Goal: Information Seeking & Learning: Learn about a topic

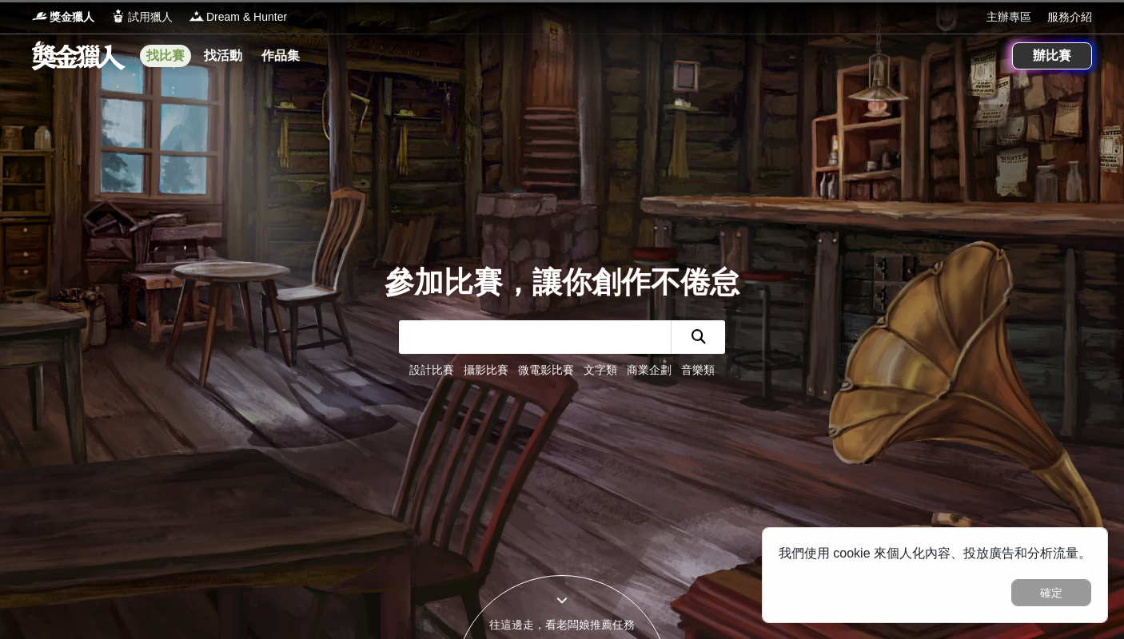
click at [161, 59] on link "找比賽" at bounding box center [165, 56] width 51 height 22
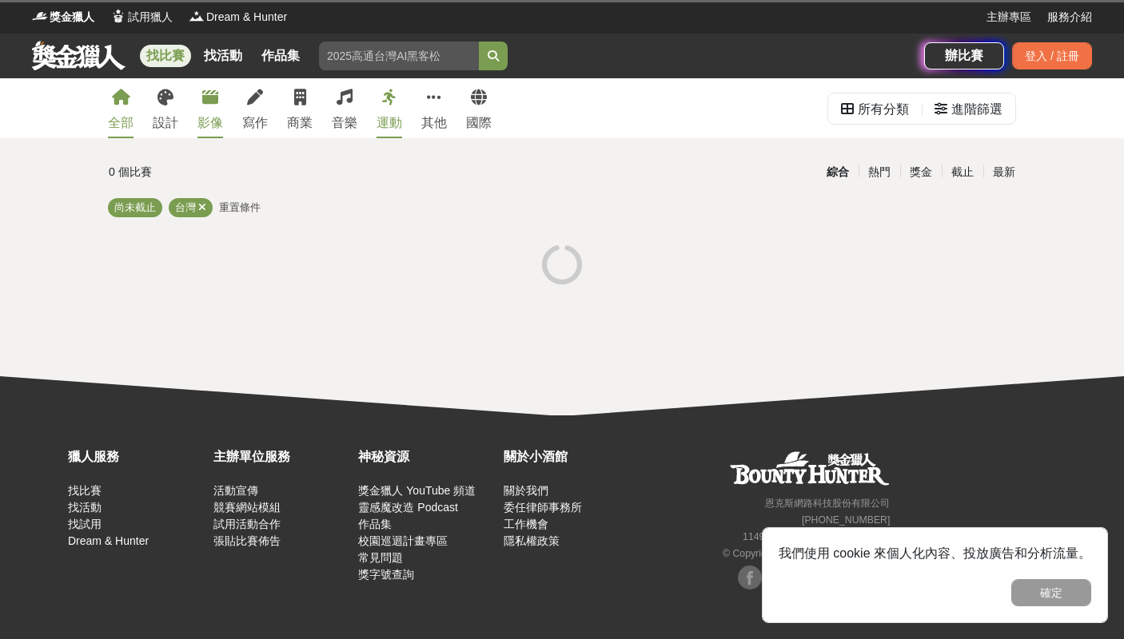
click at [203, 109] on link "影像" at bounding box center [210, 108] width 26 height 60
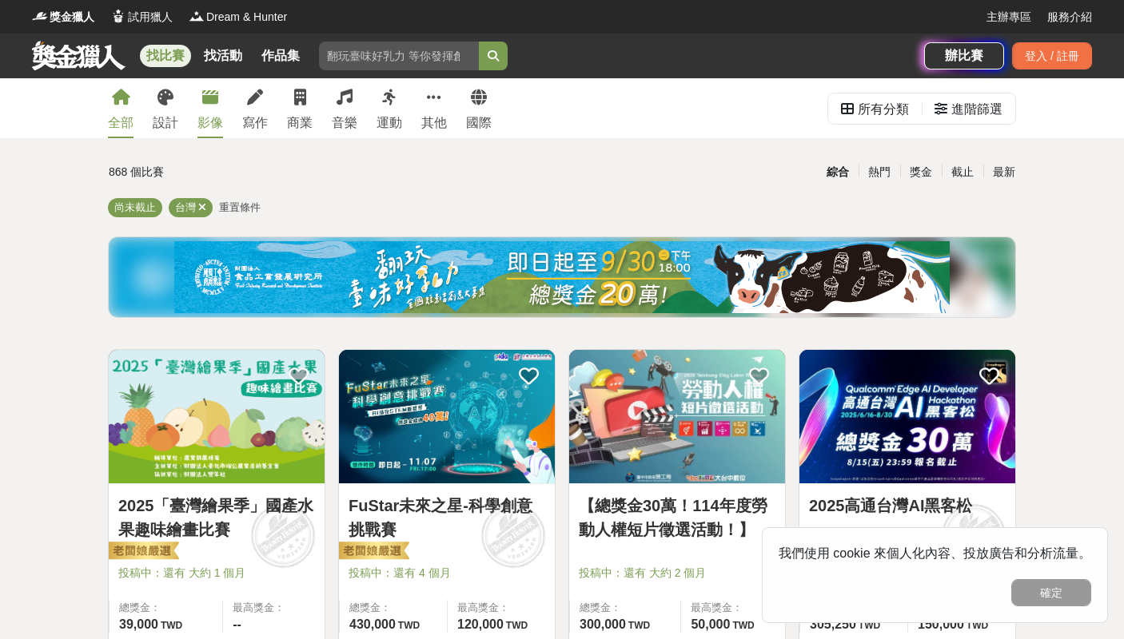
click at [220, 109] on link "影像" at bounding box center [210, 108] width 26 height 60
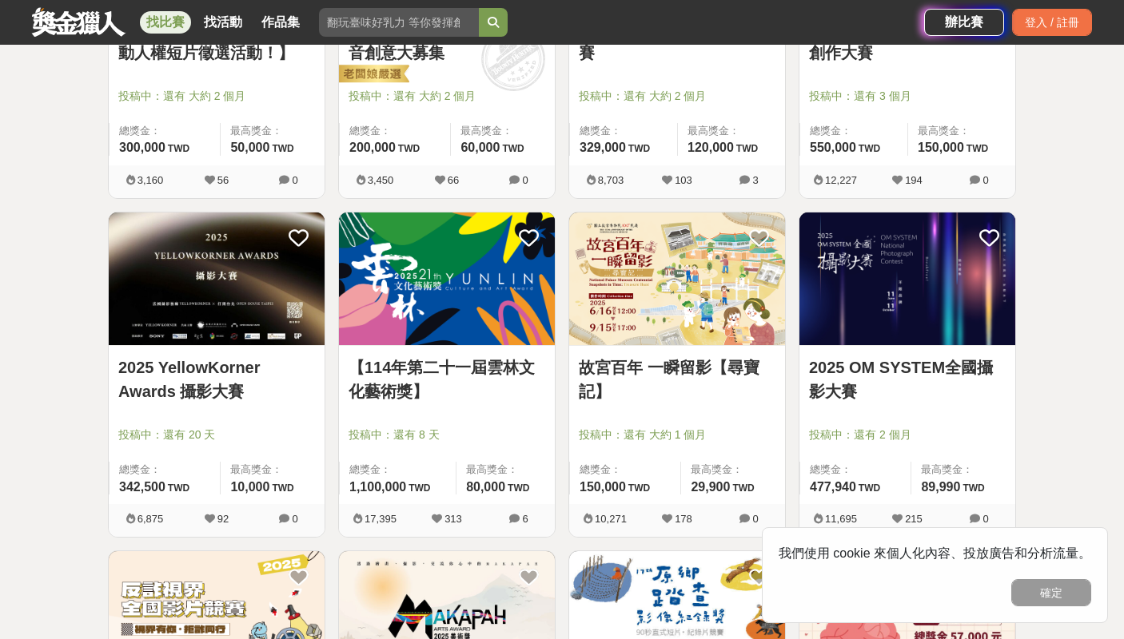
scroll to position [479, 0]
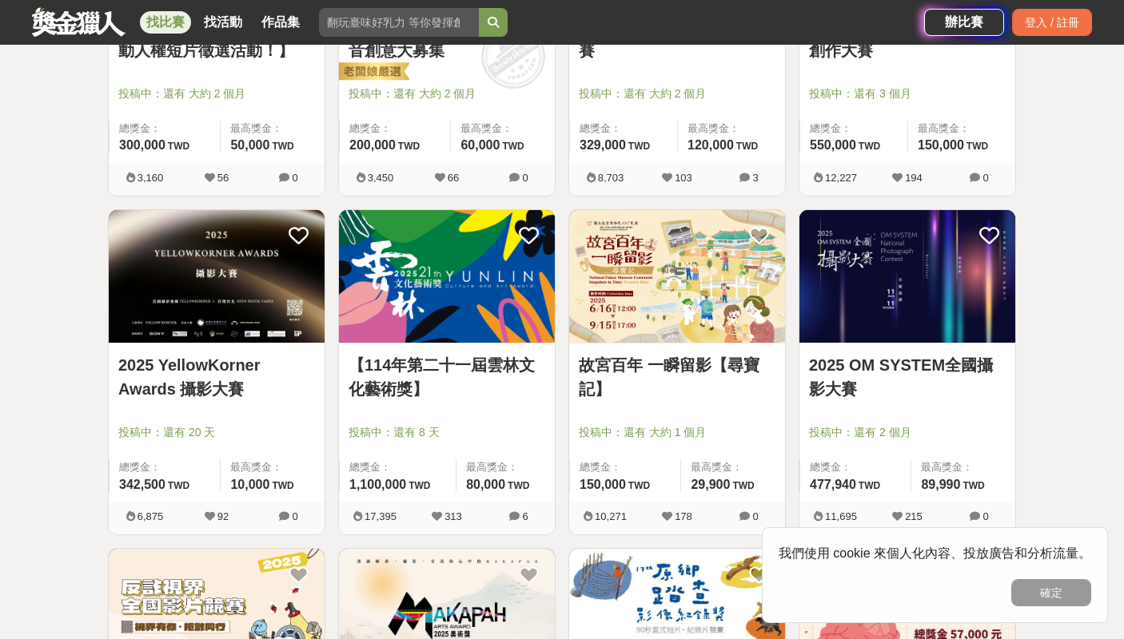
click at [226, 384] on link "2025 YellowKorner Awards 攝影大賽" at bounding box center [216, 377] width 197 height 48
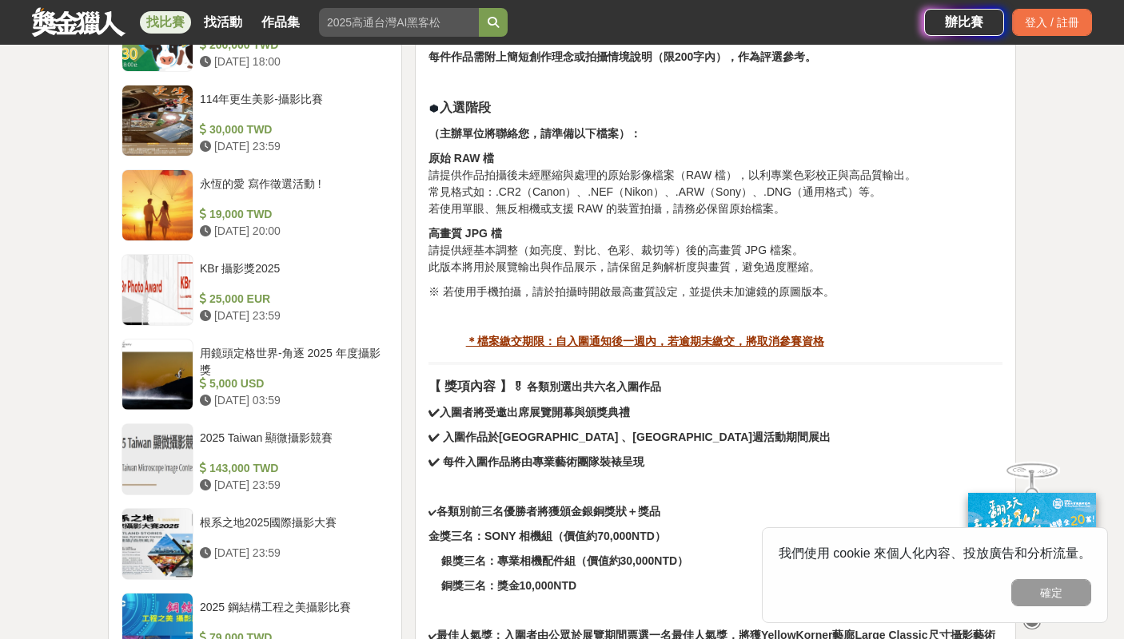
scroll to position [959, 0]
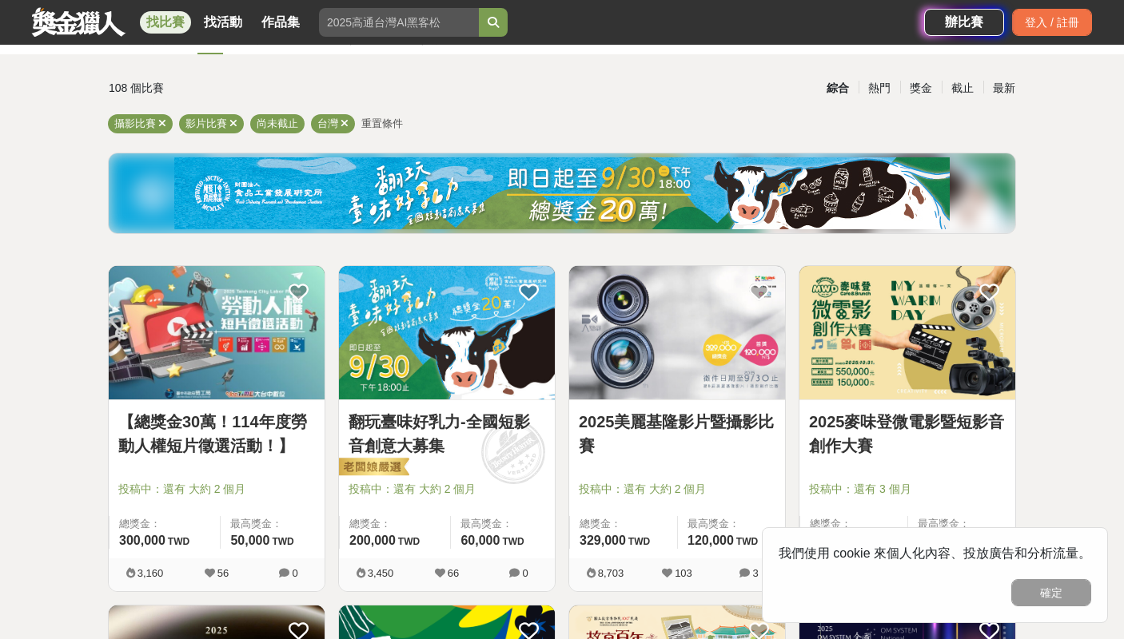
scroll to position [80, 0]
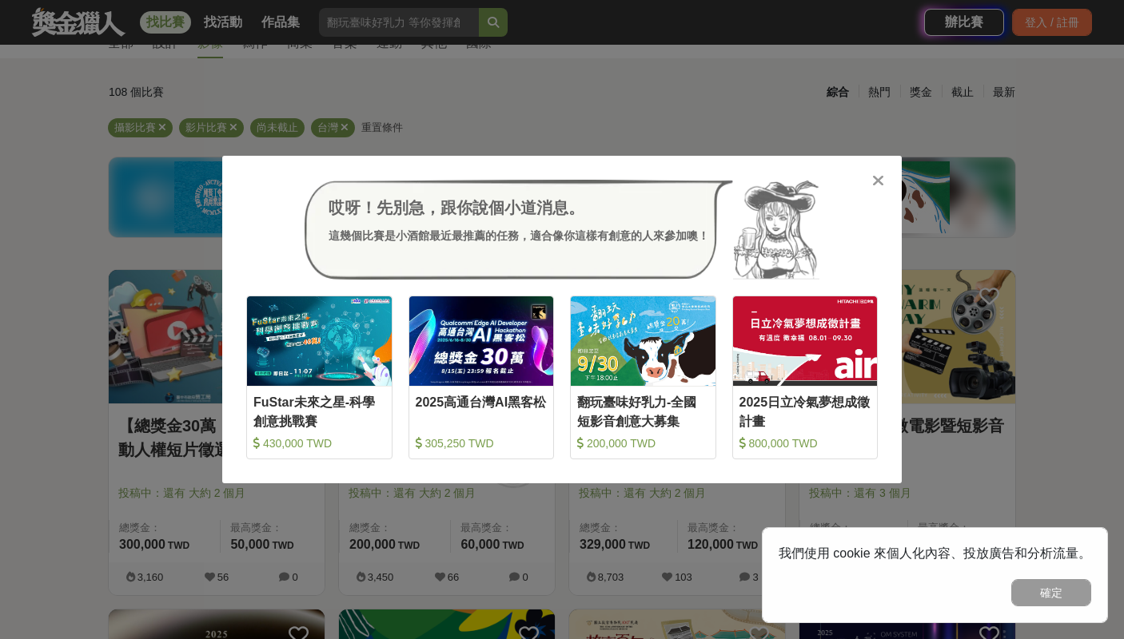
click at [877, 185] on icon at bounding box center [878, 181] width 12 height 16
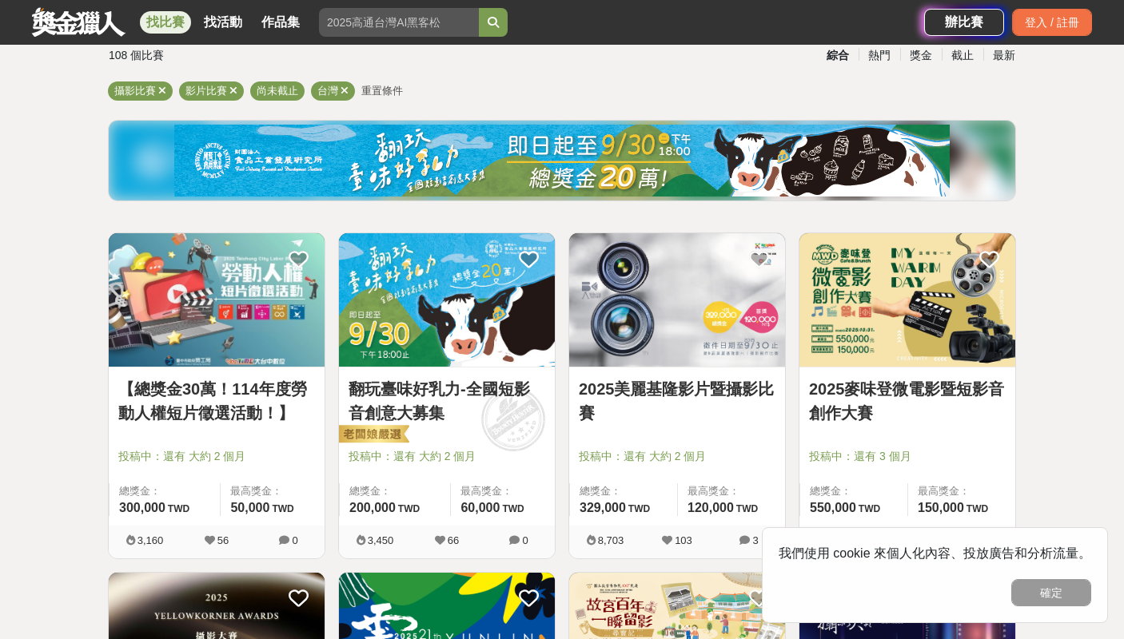
scroll to position [320, 0]
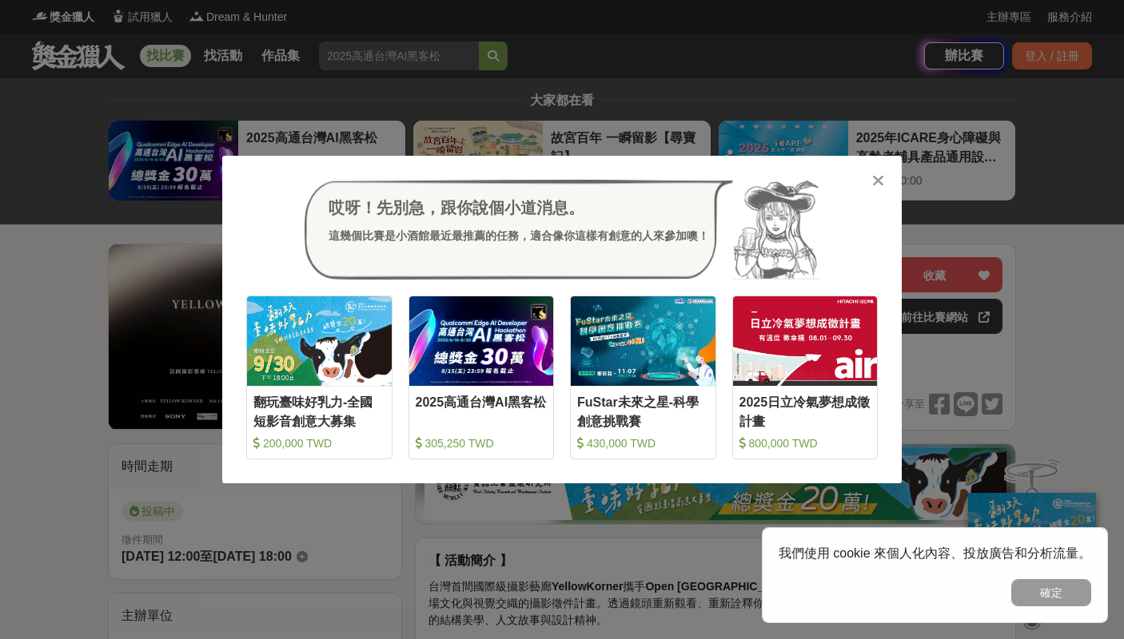
click at [876, 181] on icon at bounding box center [878, 181] width 12 height 16
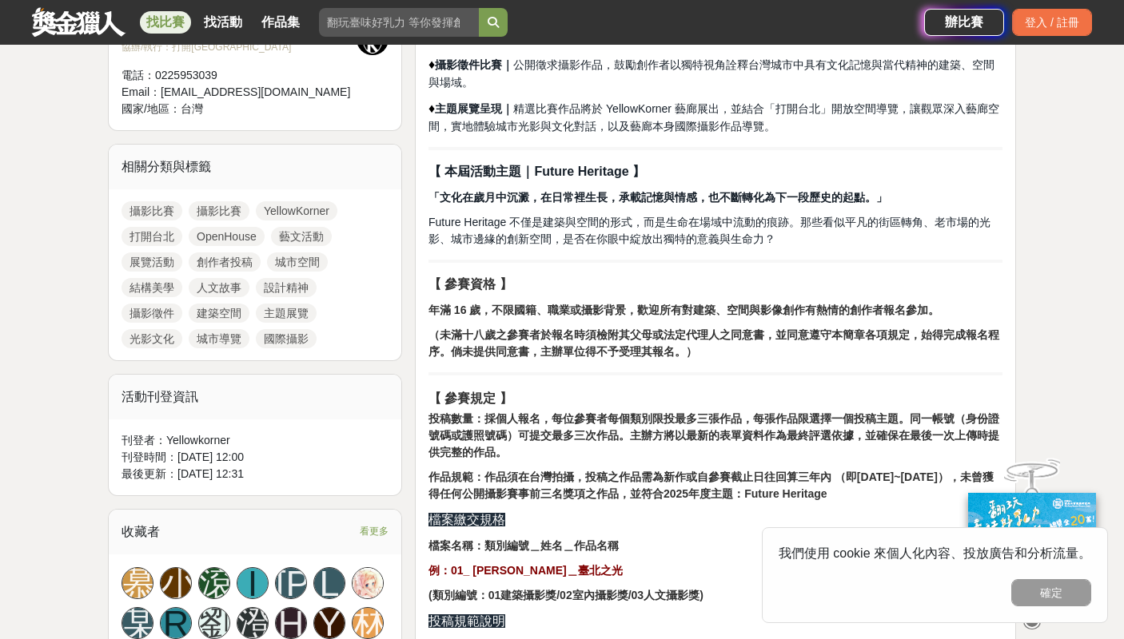
scroll to position [479, 0]
